Goal: Task Accomplishment & Management: Use online tool/utility

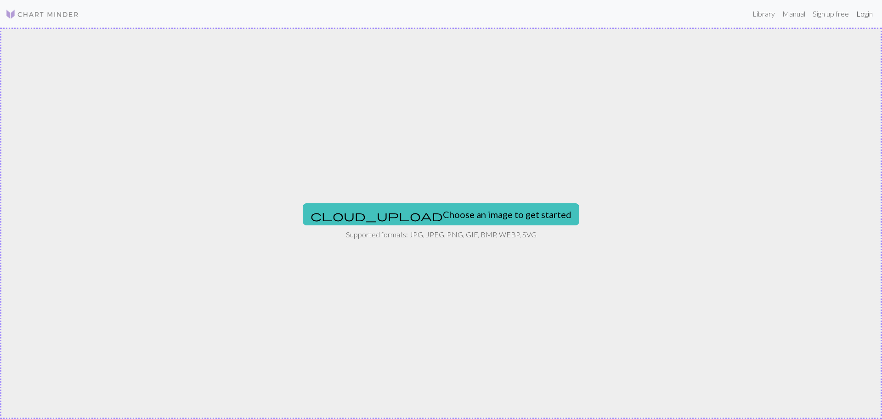
drag, startPoint x: 867, startPoint y: 13, endPoint x: 752, endPoint y: 82, distance: 134.4
click at [867, 13] on link "Login" at bounding box center [865, 14] width 24 height 18
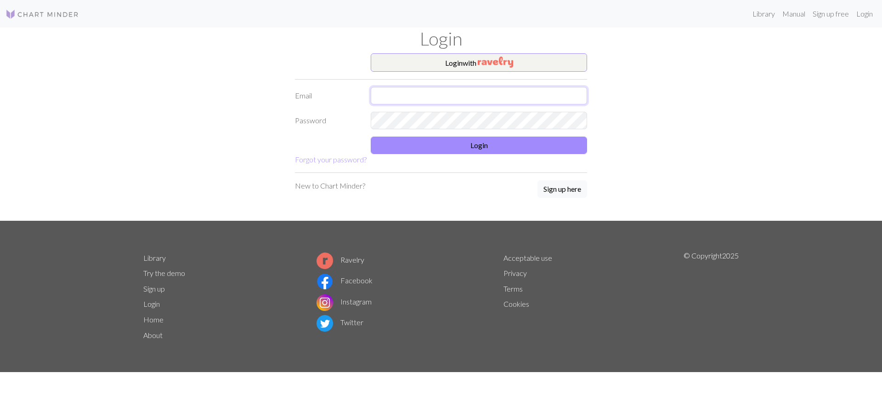
click at [400, 98] on input "text" at bounding box center [479, 95] width 216 height 17
type input "[EMAIL_ADDRESS][DOMAIN_NAME]"
click at [498, 150] on button "Login" at bounding box center [479, 144] width 216 height 17
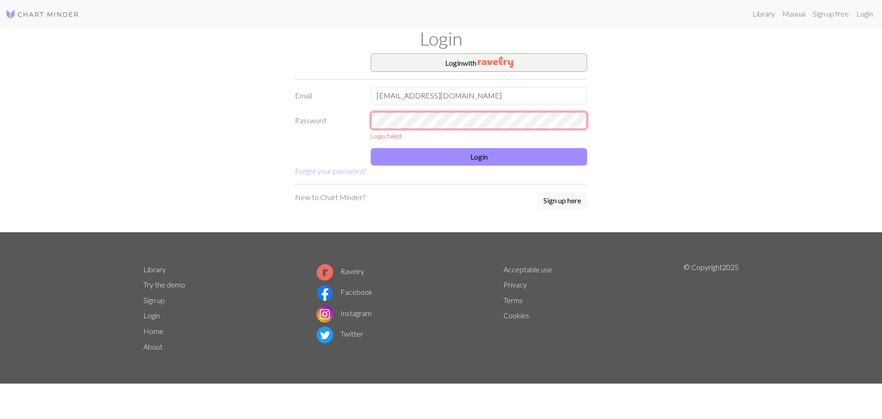
click at [337, 117] on div "Password Login failed" at bounding box center [440, 126] width 303 height 29
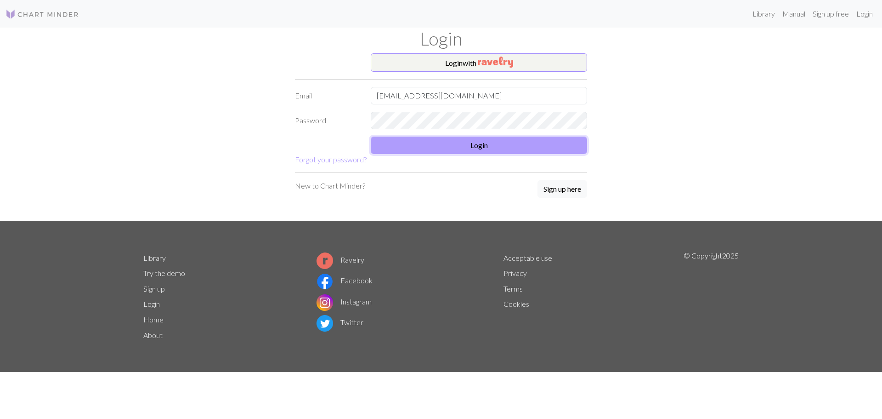
click at [477, 138] on button "Login" at bounding box center [479, 144] width 216 height 17
